Goal: Navigation & Orientation: Find specific page/section

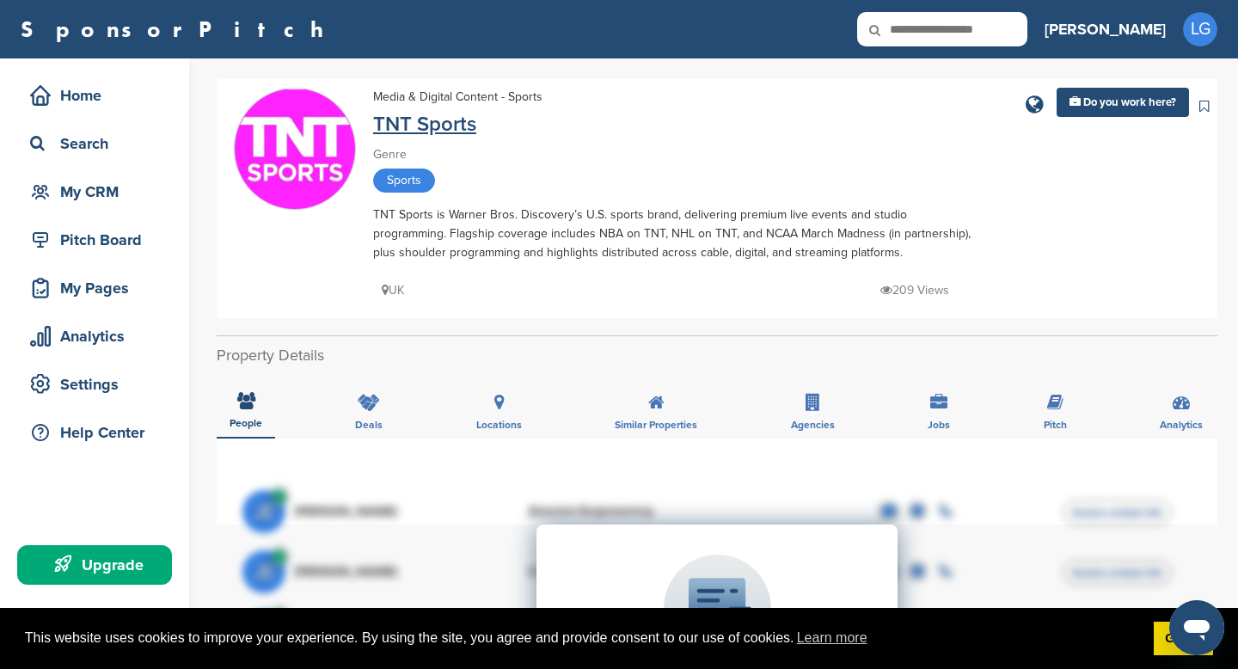
click at [396, 121] on link "TNT Sports" at bounding box center [424, 124] width 103 height 25
click at [469, 132] on link "TNT Sports" at bounding box center [424, 124] width 103 height 25
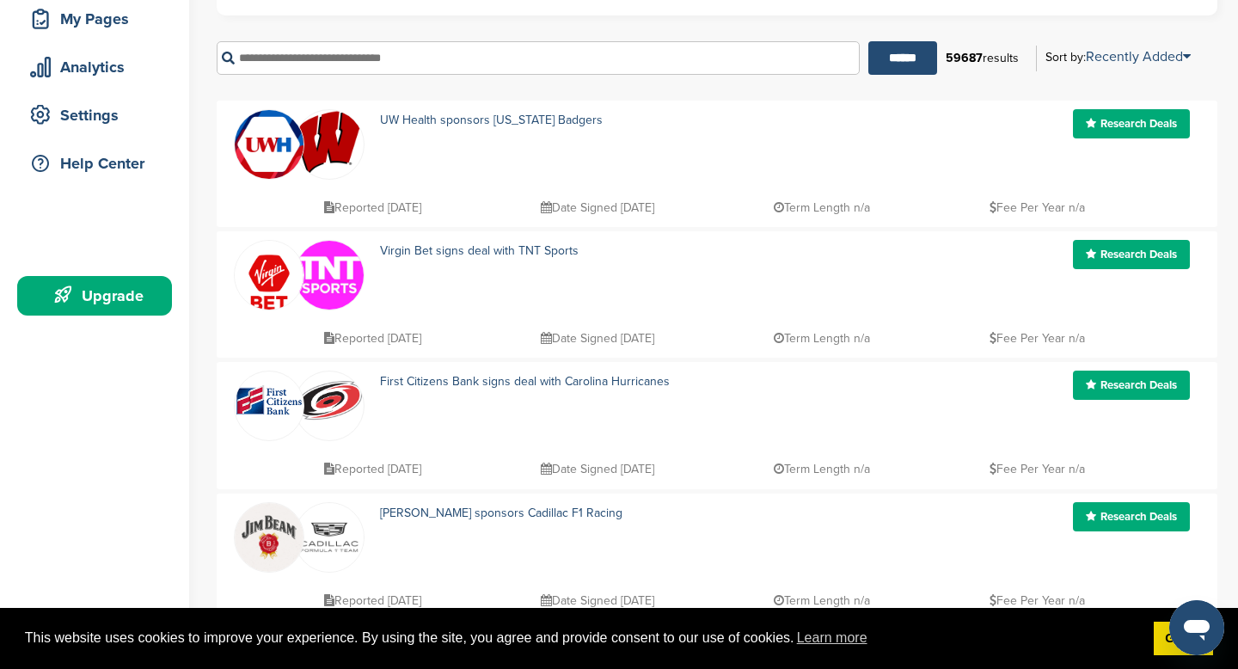
scroll to position [88, 0]
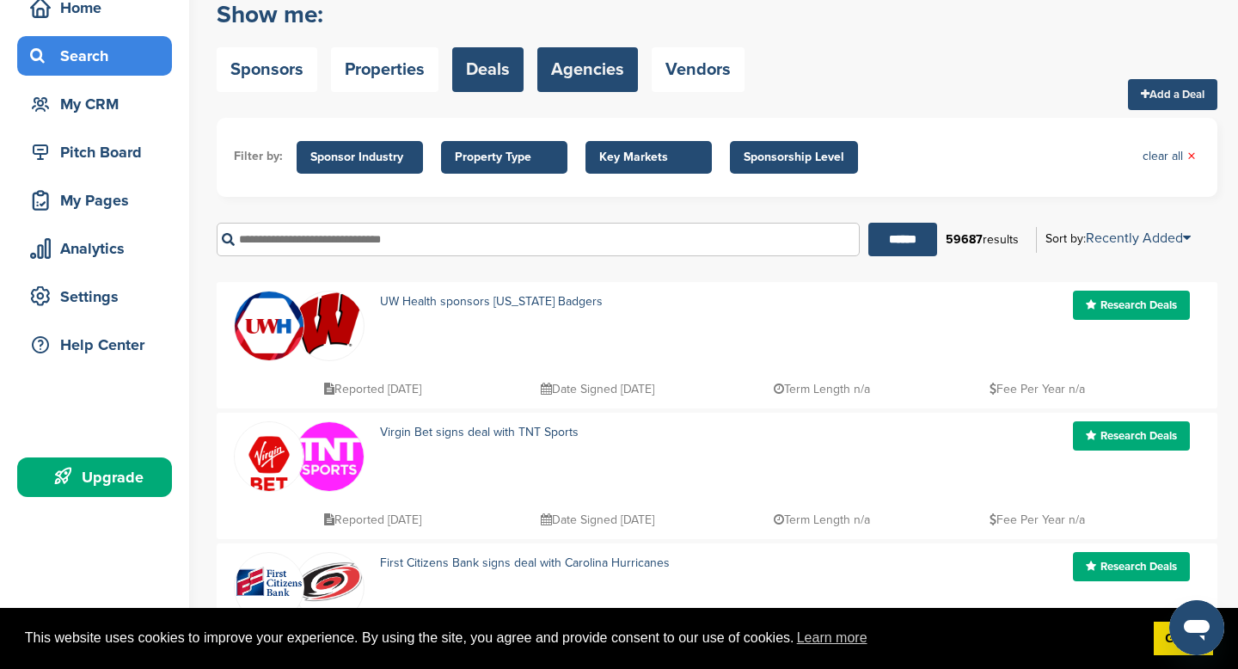
click at [570, 65] on link "Agencies" at bounding box center [587, 69] width 101 height 45
click at [579, 55] on link "Agencies" at bounding box center [587, 69] width 101 height 45
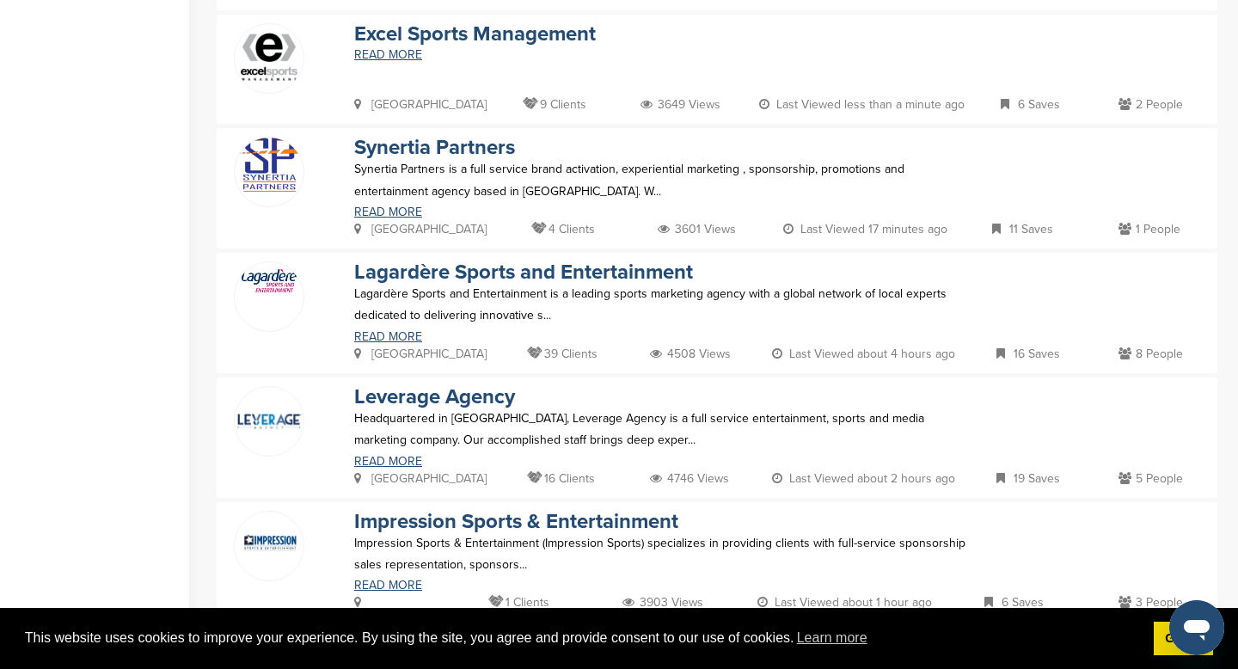
scroll to position [1277, 0]
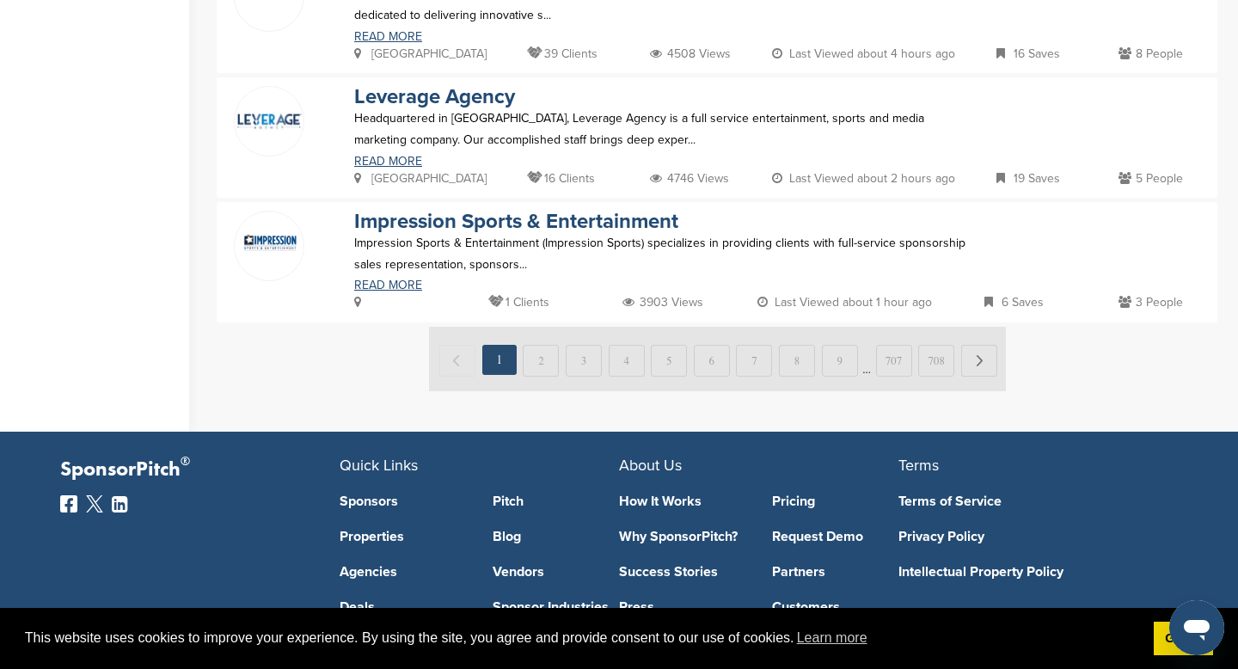
click at [532, 364] on img at bounding box center [717, 359] width 577 height 64
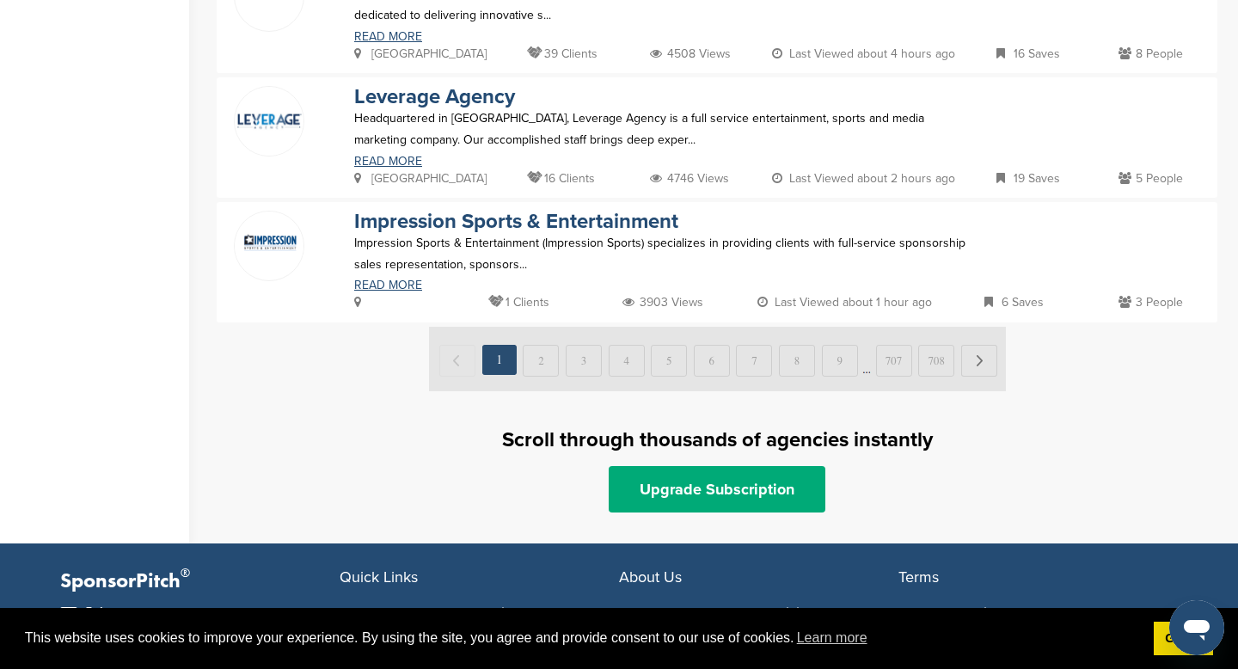
scroll to position [0, 0]
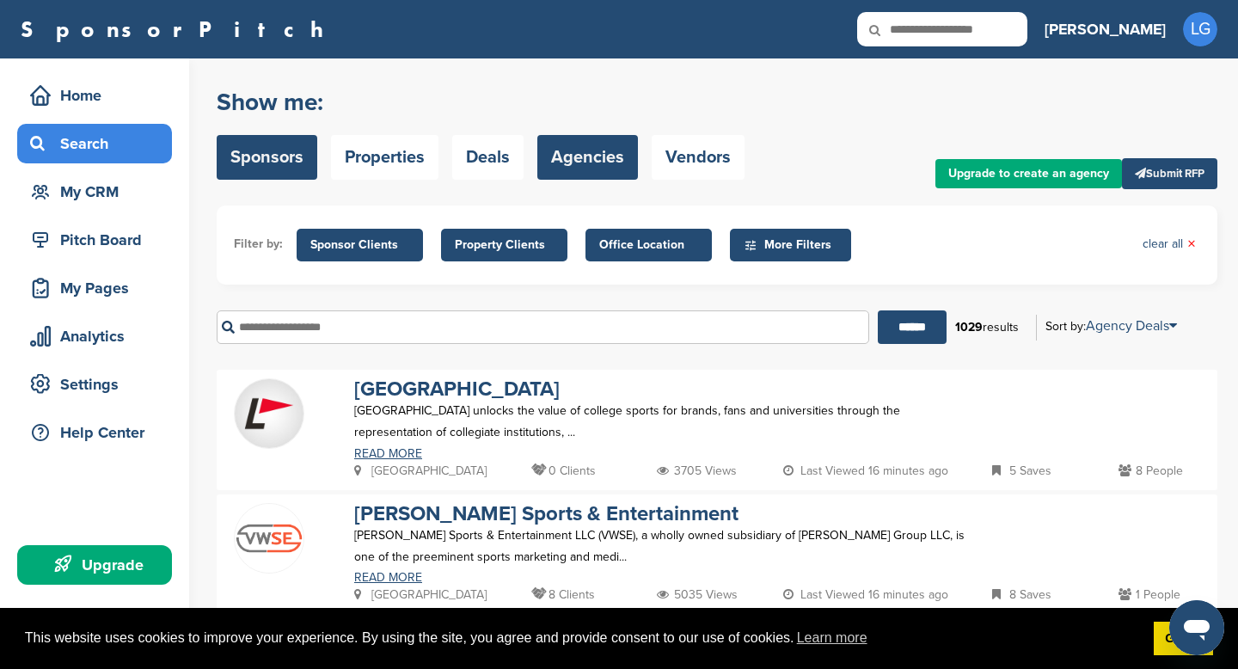
click at [289, 158] on link "Sponsors" at bounding box center [267, 157] width 101 height 45
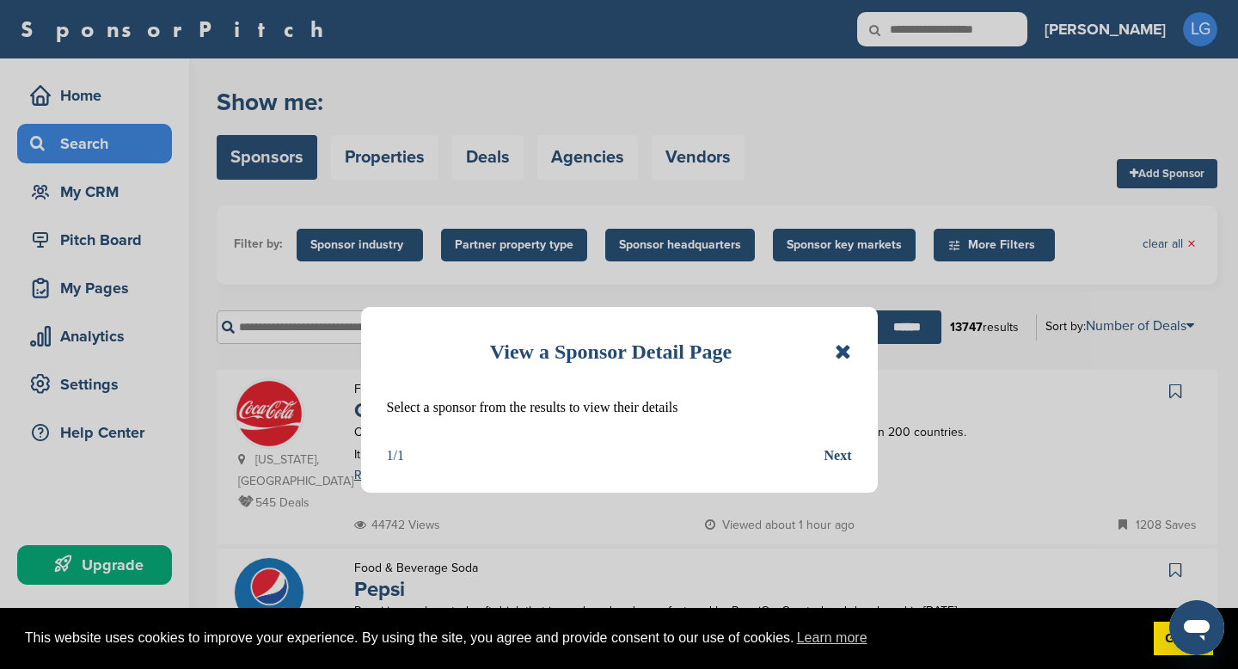
click at [837, 349] on icon at bounding box center [843, 351] width 16 height 21
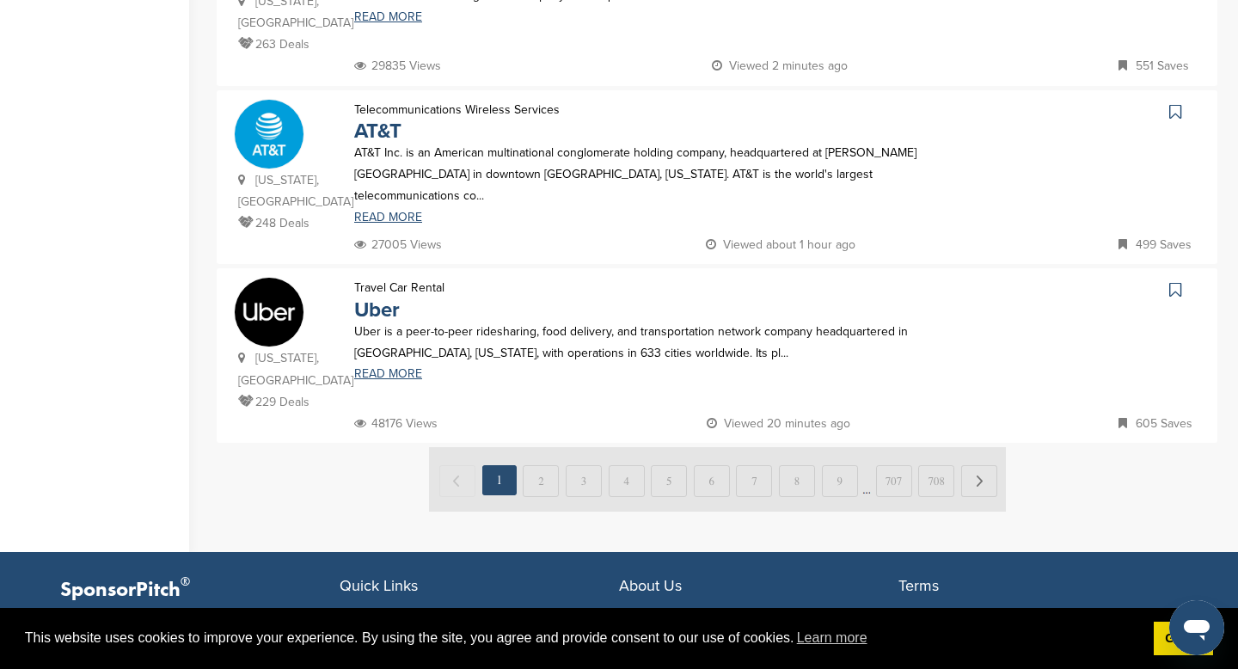
scroll to position [1639, 0]
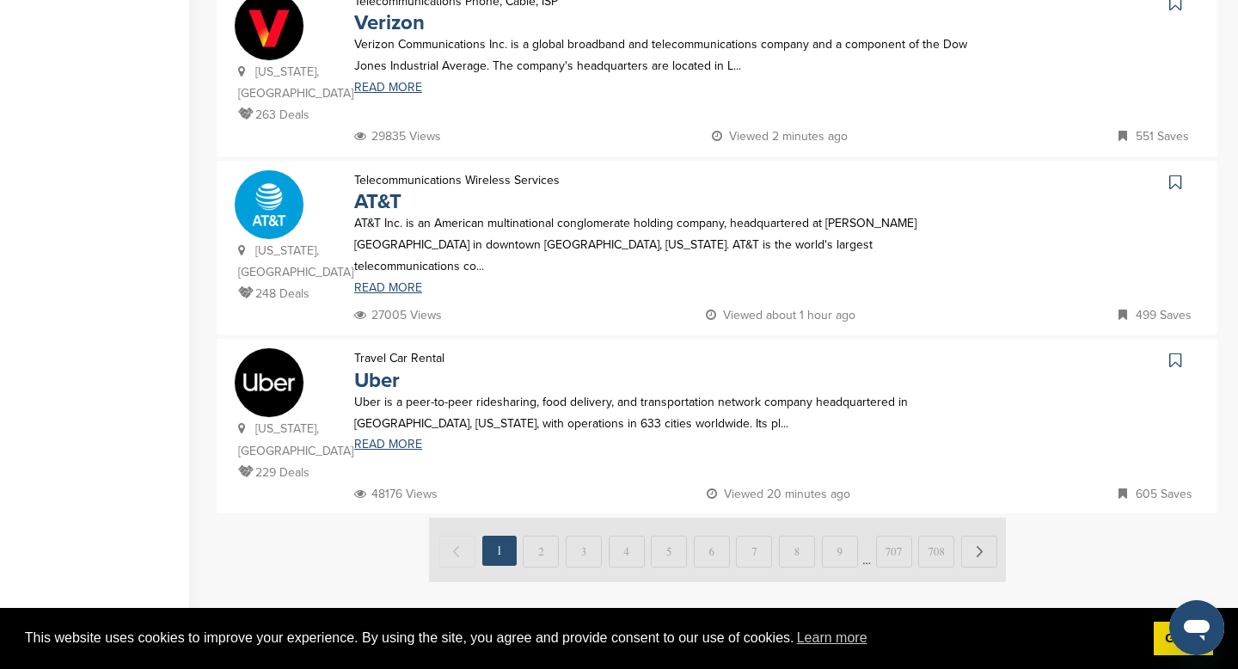
click at [537, 518] on img at bounding box center [717, 550] width 577 height 64
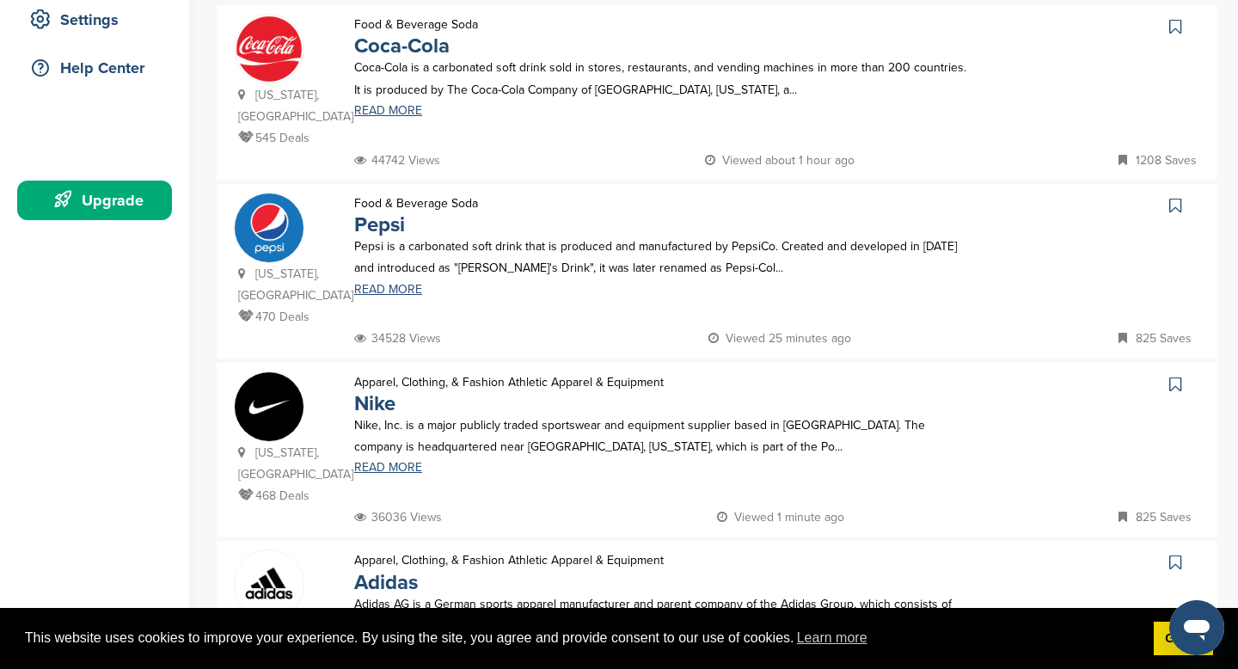
scroll to position [0, 0]
